Goal: Task Accomplishment & Management: Complete application form

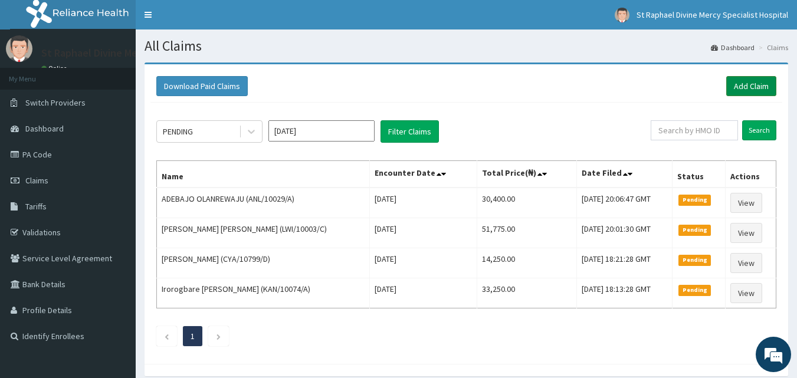
click at [743, 87] on link "Add Claim" at bounding box center [751, 86] width 50 height 20
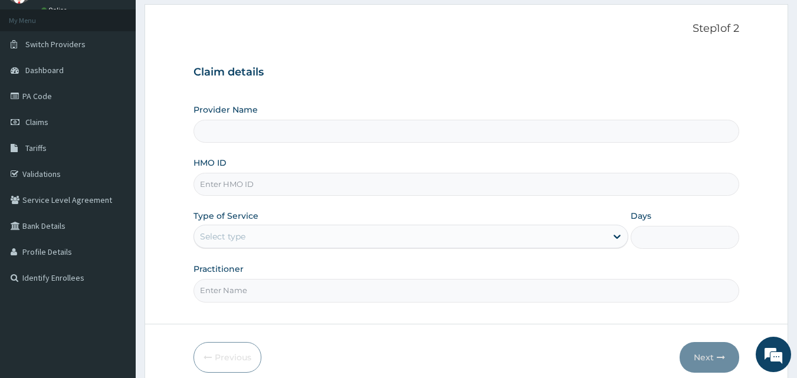
scroll to position [59, 0]
type input "St. Raphael Divine Mercy Specialist Hospital"
click at [232, 188] on input "HMO ID" at bounding box center [466, 183] width 546 height 23
type input "ANL/10029/C"
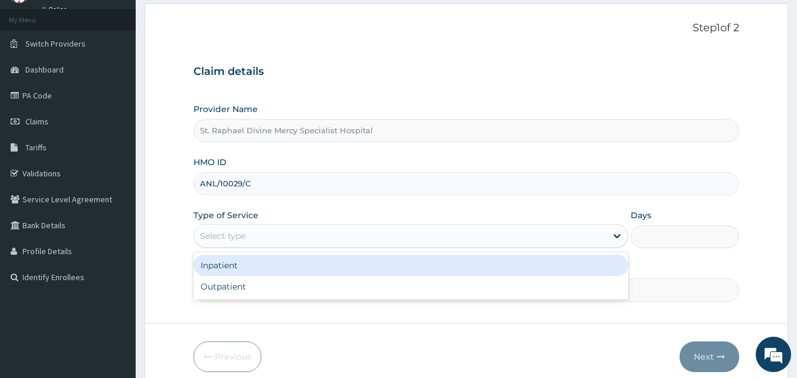
click at [245, 235] on div "Select type" at bounding box center [222, 236] width 45 height 12
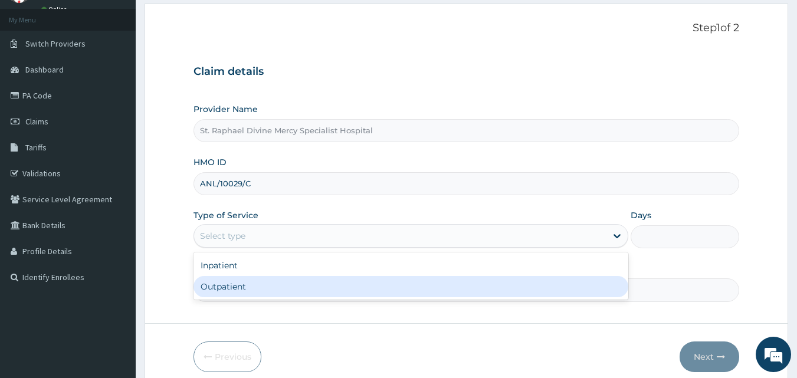
click at [224, 282] on div "Outpatient" at bounding box center [410, 286] width 435 height 21
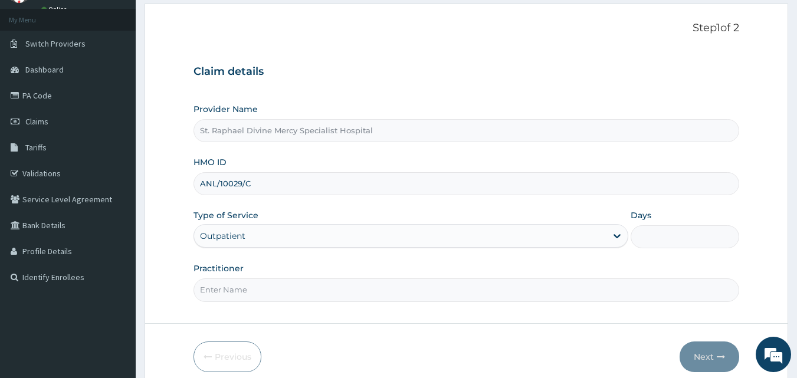
type input "1"
click at [228, 286] on input "Practitioner" at bounding box center [466, 289] width 546 height 23
type input "Dr Nwakaeze"
click at [713, 354] on button "Next" at bounding box center [710, 357] width 60 height 31
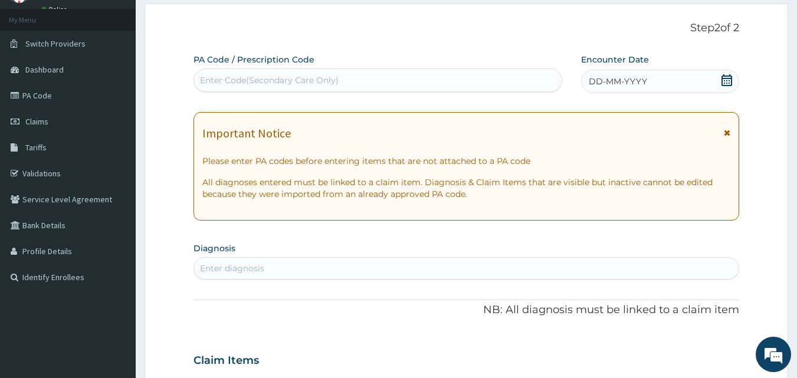
click at [729, 78] on icon at bounding box center [726, 80] width 11 height 12
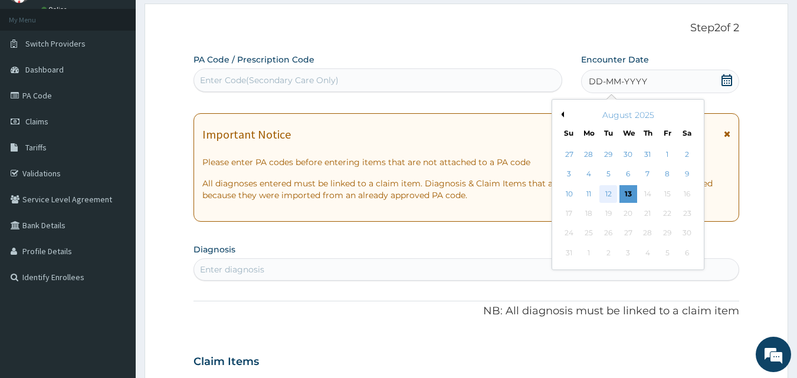
click at [612, 190] on div "12" at bounding box center [609, 194] width 18 height 18
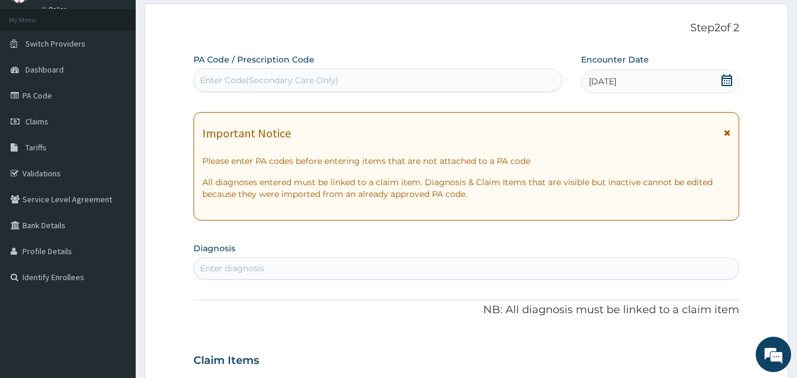
click at [278, 83] on div "Enter Code(Secondary Care Only)" at bounding box center [269, 80] width 139 height 12
type input "PA/41FD70"
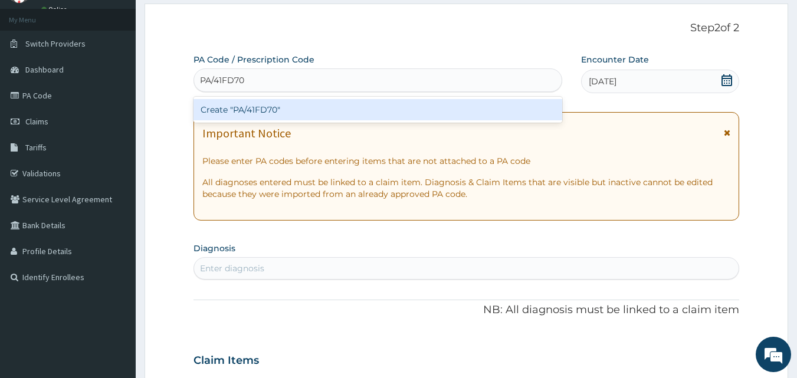
click at [262, 105] on div "Create "PA/41FD70"" at bounding box center [377, 109] width 369 height 21
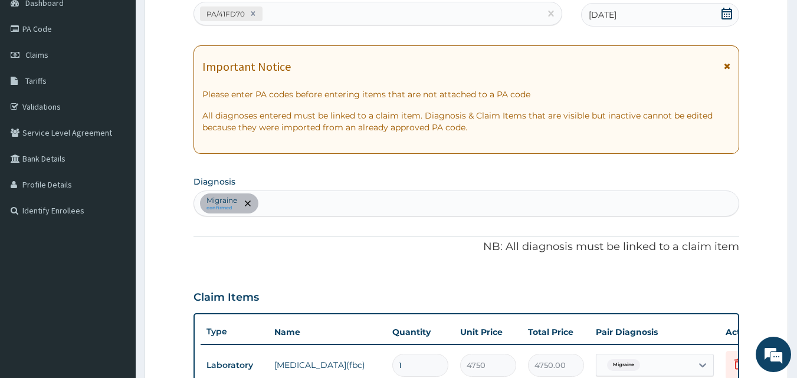
scroll to position [125, 0]
click at [271, 201] on div "Migraine confirmed" at bounding box center [466, 204] width 545 height 25
type input "malaria"
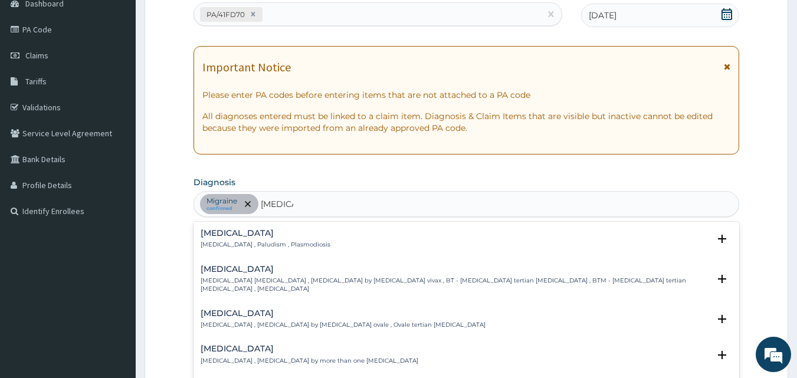
click at [222, 240] on div "Malaria Malaria , Paludism , Plasmodiosis" at bounding box center [266, 239] width 130 height 21
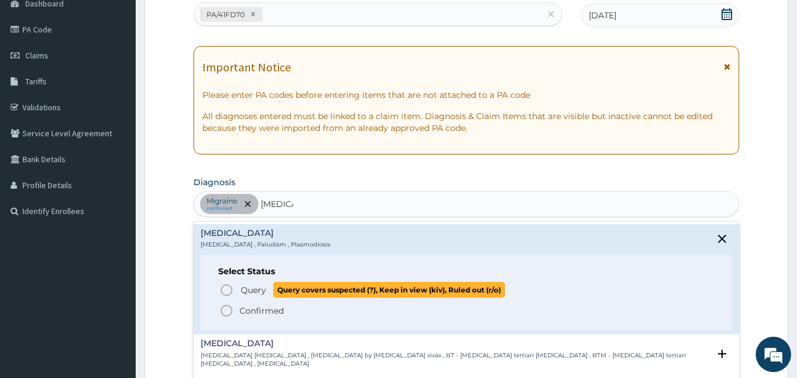
click at [225, 293] on icon "status option query" at bounding box center [226, 290] width 14 height 14
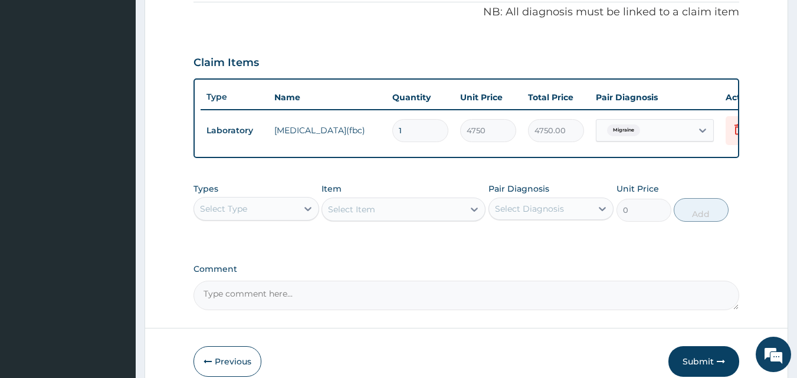
scroll to position [361, 0]
click at [286, 218] on div "Select Type" at bounding box center [245, 208] width 103 height 19
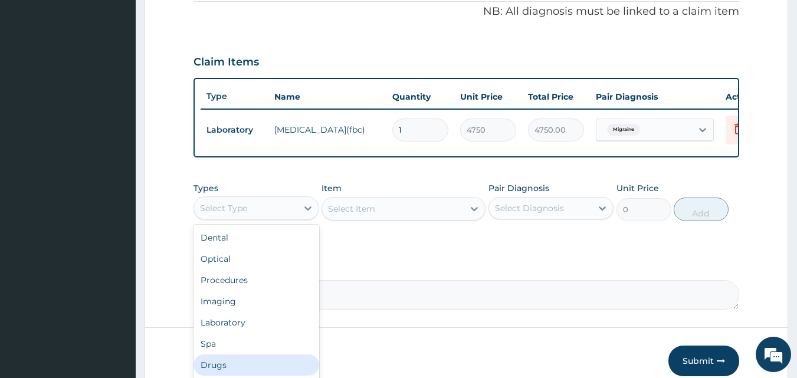
click at [221, 370] on div "Drugs" at bounding box center [256, 365] width 126 height 21
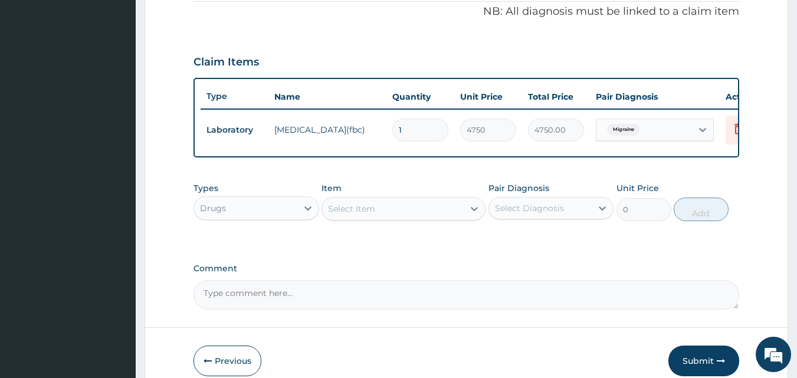
click at [359, 215] on div "Select Item" at bounding box center [351, 209] width 47 height 12
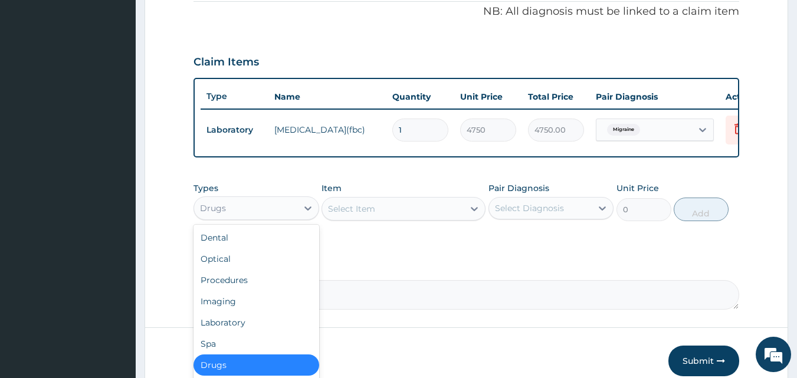
click at [245, 218] on div "Drugs" at bounding box center [245, 208] width 103 height 19
click at [226, 327] on div "Laboratory" at bounding box center [256, 322] width 126 height 21
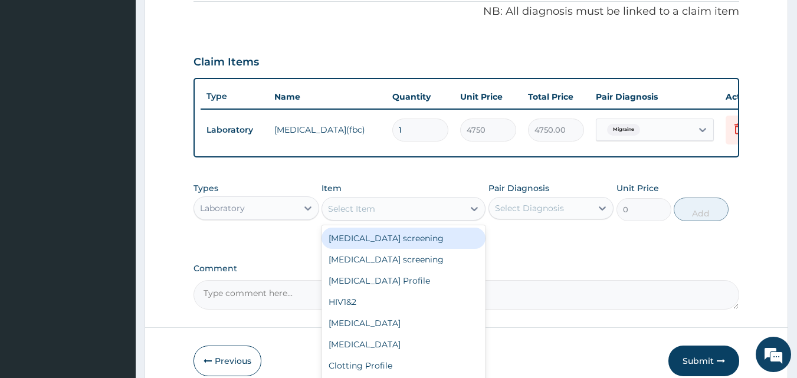
click at [352, 215] on div "Select Item" at bounding box center [351, 209] width 47 height 12
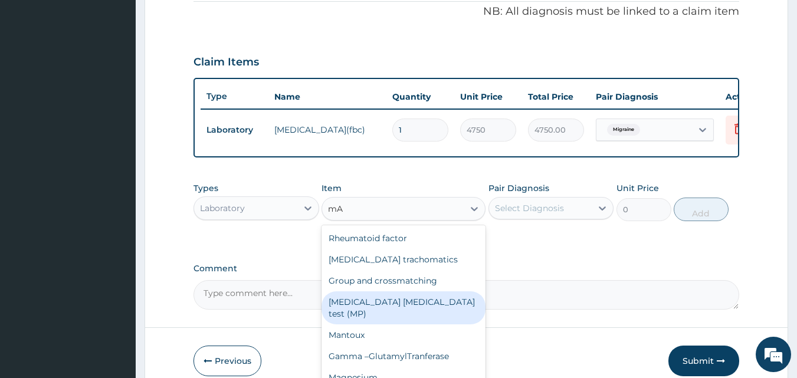
type input "m"
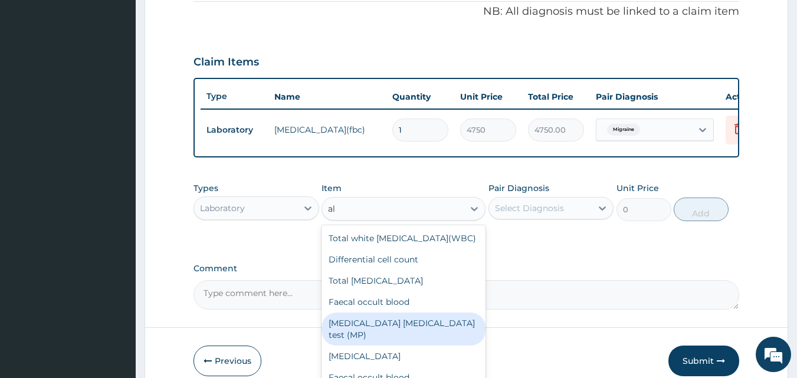
type input "a"
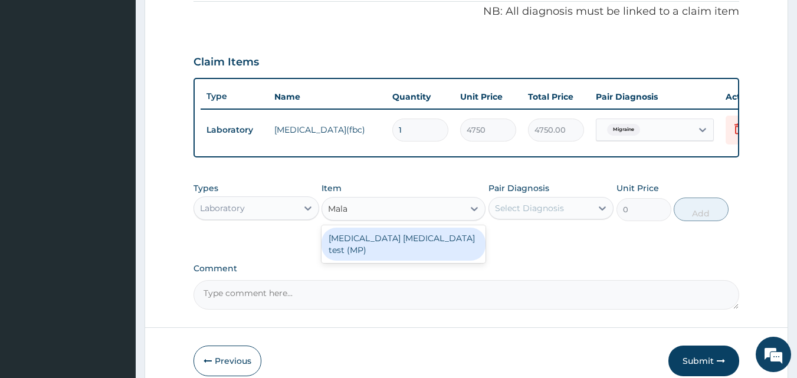
type input "Malar"
click at [376, 250] on div "Malaria parasite test (MP)" at bounding box center [404, 244] width 164 height 33
type input "2375"
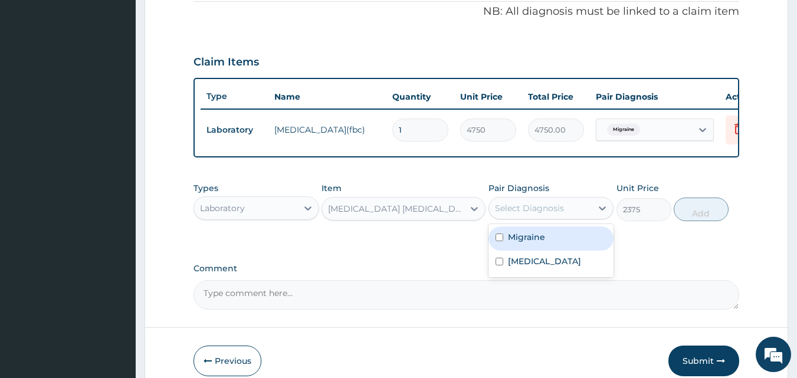
click at [528, 214] on div "Select Diagnosis" at bounding box center [529, 208] width 69 height 12
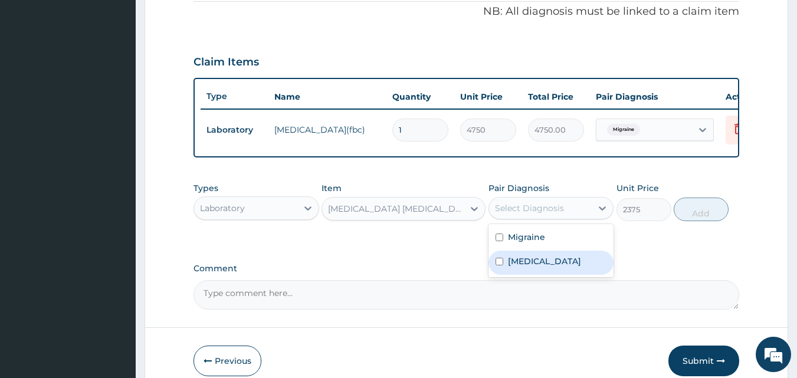
click at [514, 267] on label "Malaria" at bounding box center [544, 261] width 73 height 12
checkbox input "true"
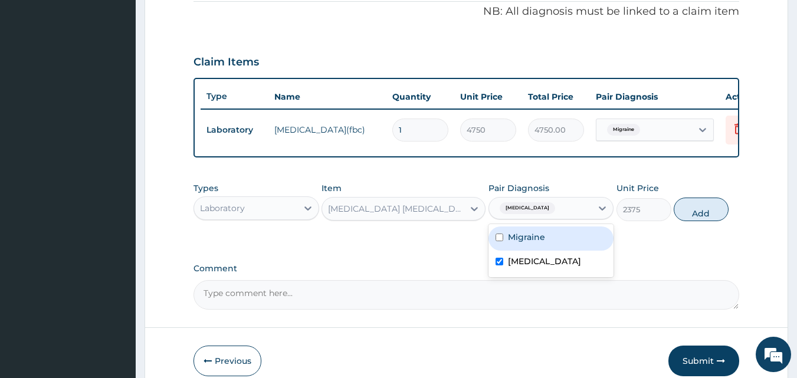
click at [526, 243] on label "Migraine" at bounding box center [526, 237] width 37 height 12
checkbox input "true"
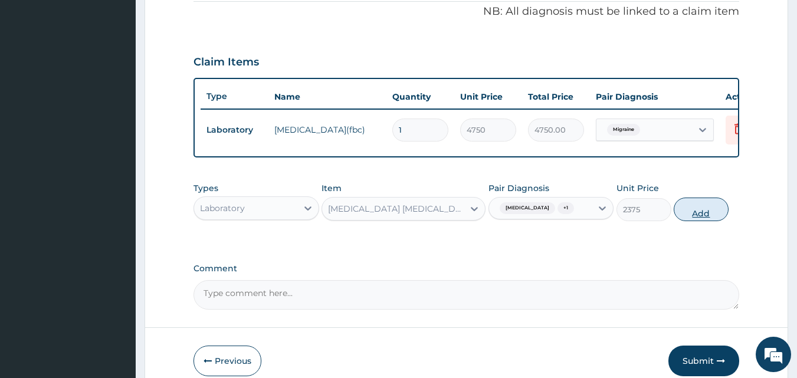
click at [705, 220] on button "Add" at bounding box center [701, 210] width 55 height 24
type input "0"
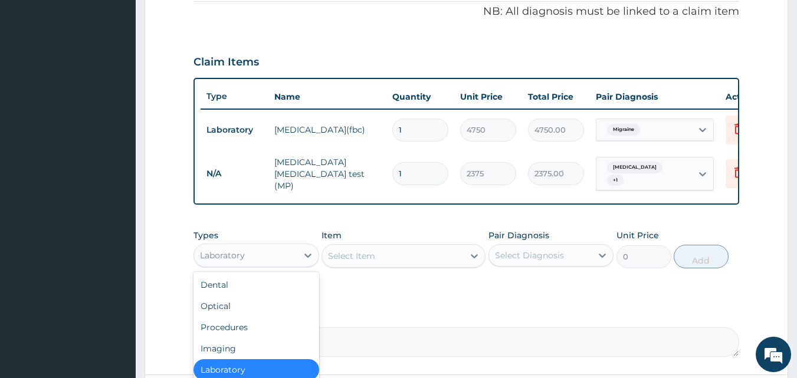
click at [266, 256] on div "Laboratory" at bounding box center [245, 255] width 103 height 19
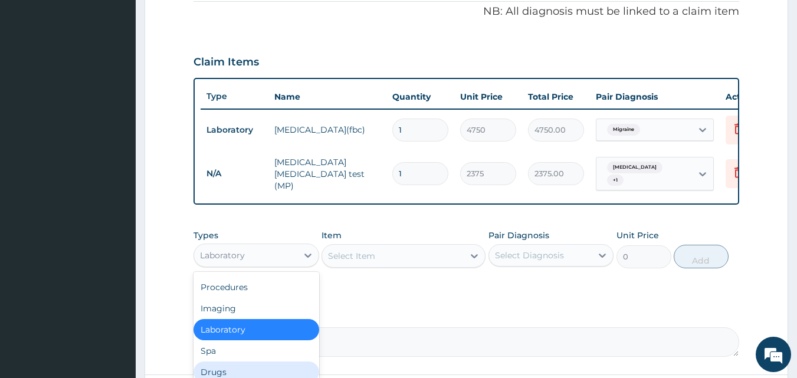
click at [213, 373] on div "Drugs" at bounding box center [256, 372] width 126 height 21
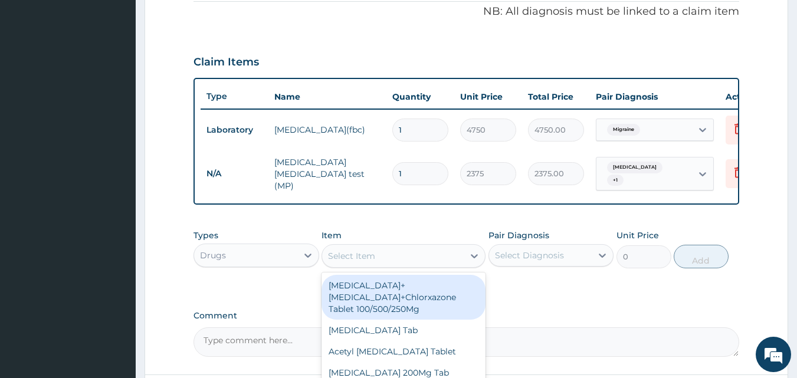
click at [360, 262] on div "Select Item" at bounding box center [351, 256] width 47 height 12
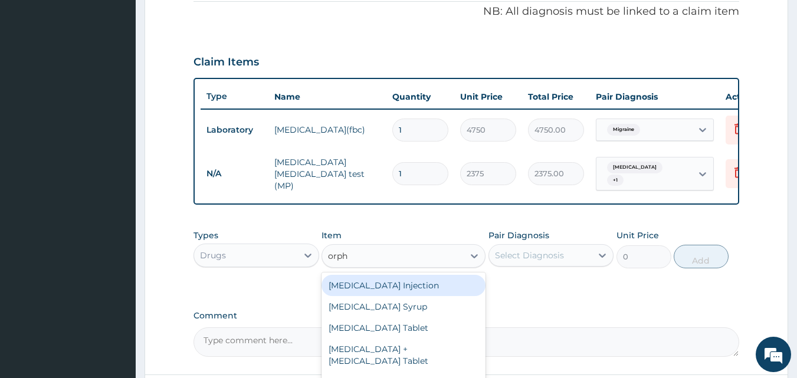
type input "orphe"
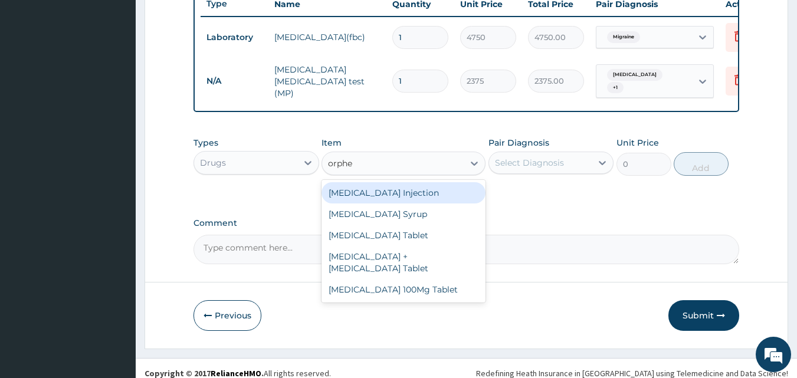
scroll to position [466, 0]
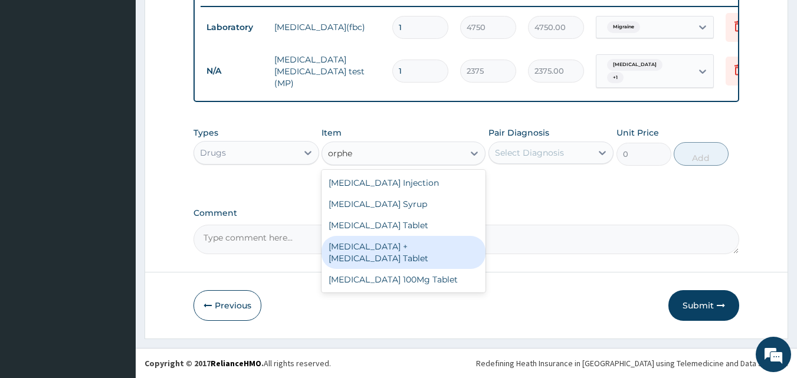
click at [418, 247] on div "Orphenadrine + Paracetamol Tablet" at bounding box center [404, 252] width 164 height 33
type input "190"
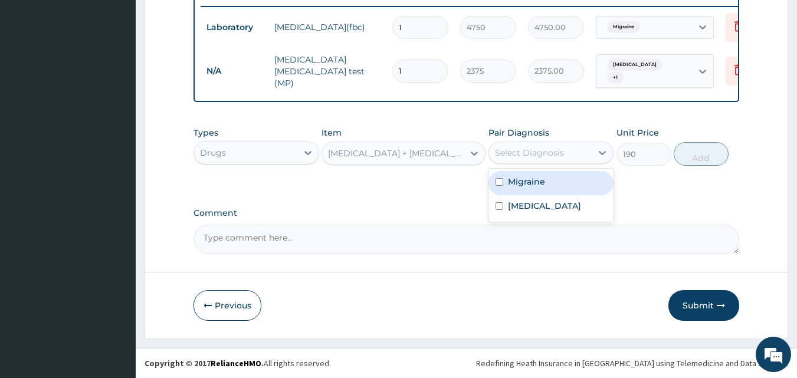
click at [538, 153] on div "Select Diagnosis" at bounding box center [529, 153] width 69 height 12
click at [534, 179] on label "Migraine" at bounding box center [526, 182] width 37 height 12
checkbox input "true"
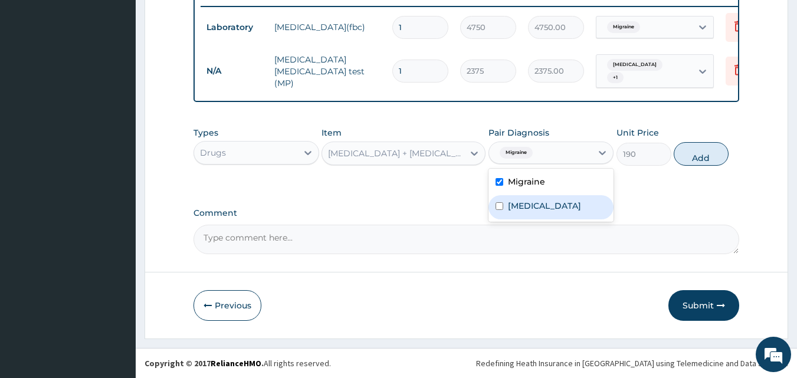
click at [529, 202] on label "Malaria" at bounding box center [544, 206] width 73 height 12
checkbox input "true"
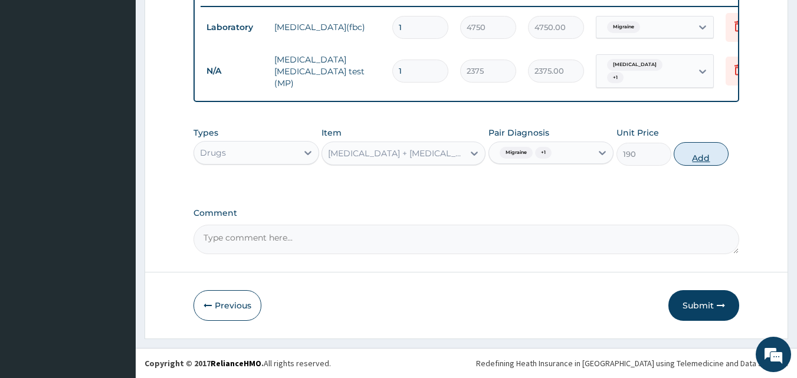
click at [687, 153] on button "Add" at bounding box center [701, 154] width 55 height 24
type input "0"
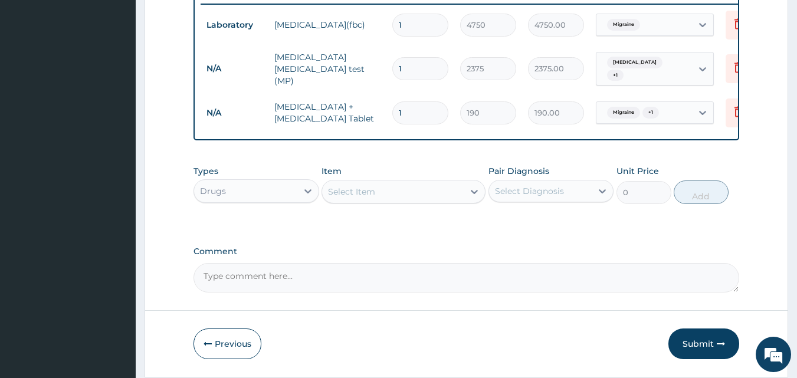
type input "12"
type input "2280.00"
type input "12"
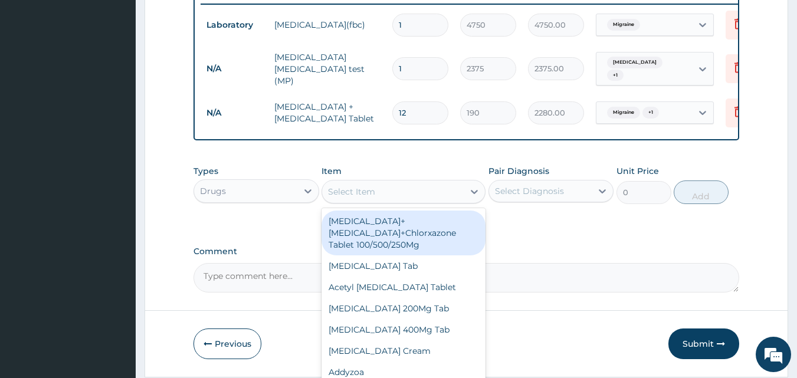
click at [345, 195] on div "Select Item" at bounding box center [351, 192] width 47 height 12
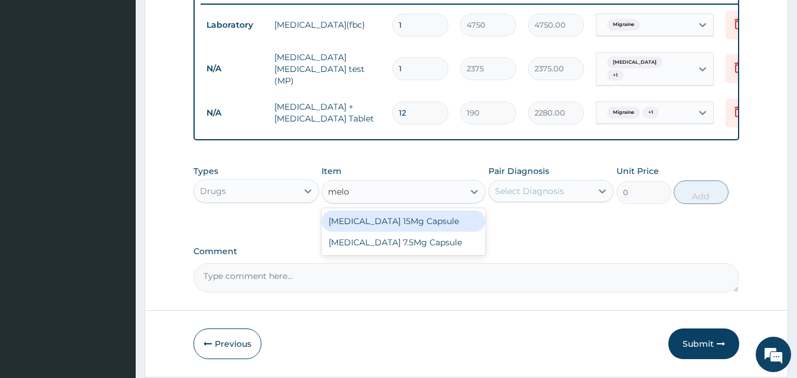
type input "melox"
click at [393, 224] on div "Meloxicam 15Mg Capsule" at bounding box center [404, 221] width 164 height 21
type input "237.5"
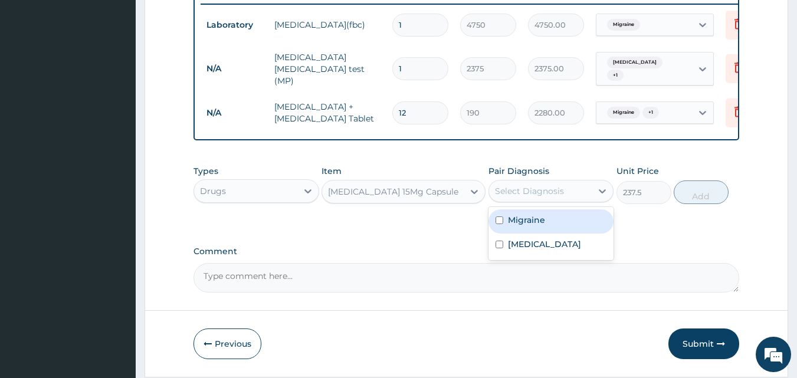
click at [539, 197] on div "Select Diagnosis" at bounding box center [529, 191] width 69 height 12
drag, startPoint x: 523, startPoint y: 217, endPoint x: 525, endPoint y: 223, distance: 6.9
click at [523, 221] on label "Migraine" at bounding box center [526, 220] width 37 height 12
checkbox input "true"
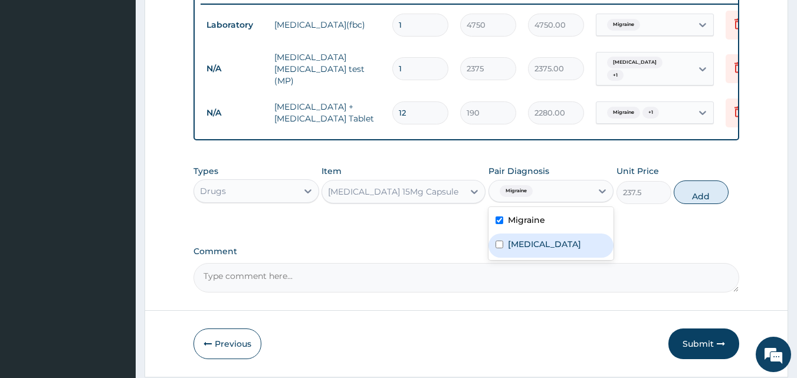
click at [524, 241] on label "Malaria" at bounding box center [544, 244] width 73 height 12
checkbox input "true"
click at [693, 197] on button "Add" at bounding box center [701, 193] width 55 height 24
type input "0"
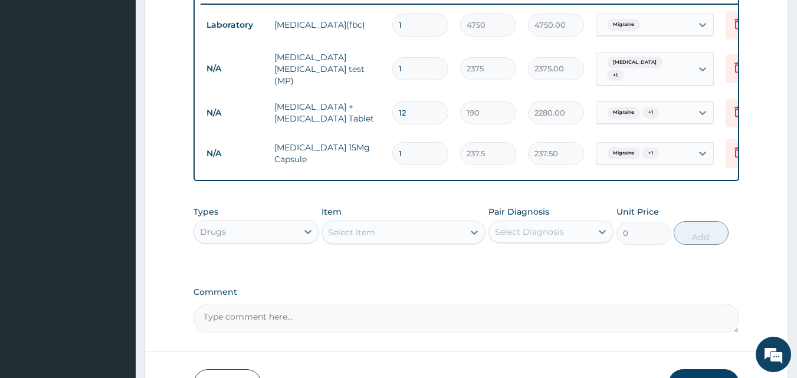
type input "0.00"
type input "3"
type input "712.50"
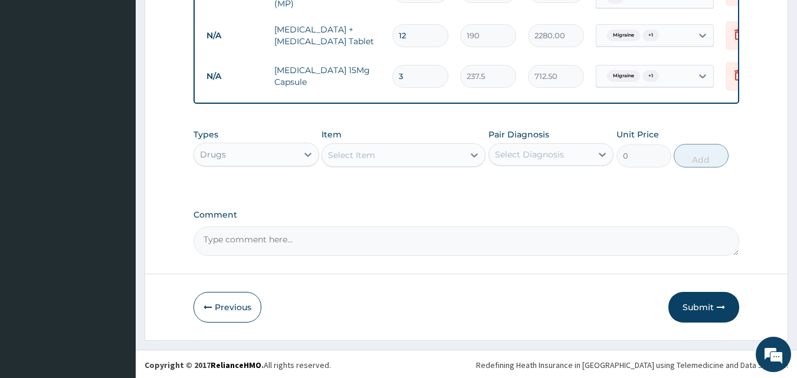
scroll to position [547, 0]
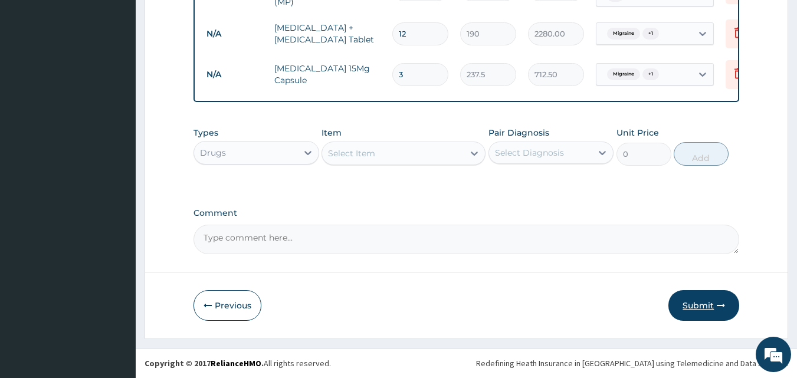
type input "3"
click at [699, 306] on button "Submit" at bounding box center [703, 305] width 71 height 31
